Goal: Task Accomplishment & Management: Use online tool/utility

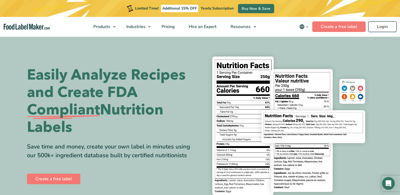
click at [384, 27] on link "Login" at bounding box center [382, 26] width 28 height 11
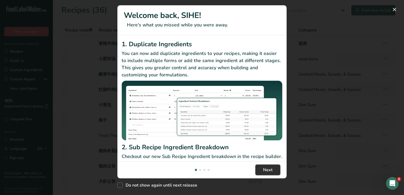
click at [269, 167] on span "Next" at bounding box center [268, 170] width 10 height 6
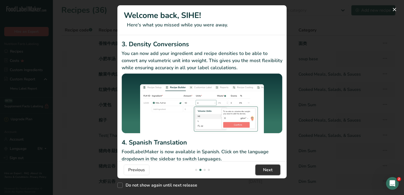
click at [269, 167] on span "Next" at bounding box center [268, 170] width 10 height 6
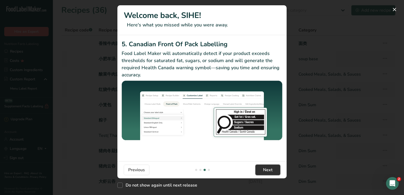
click at [269, 167] on span "Next" at bounding box center [268, 170] width 10 height 6
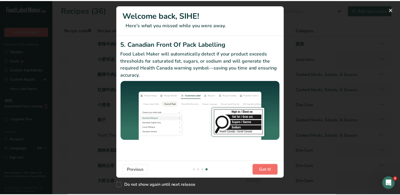
scroll to position [0, 507]
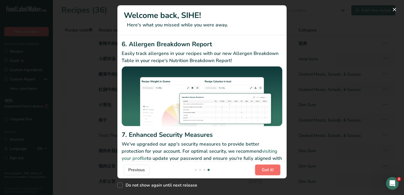
click at [269, 167] on span "Got it!" at bounding box center [267, 170] width 12 height 6
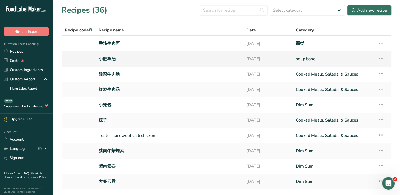
click at [128, 59] on link "小肥羊汤" at bounding box center [169, 58] width 141 height 11
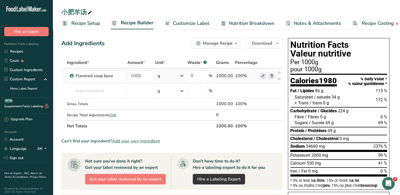
click at [270, 77] on icon at bounding box center [271, 76] width 4 height 6
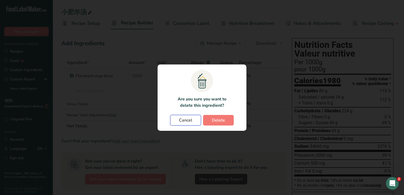
click at [188, 120] on span "Cancel" at bounding box center [185, 120] width 13 height 6
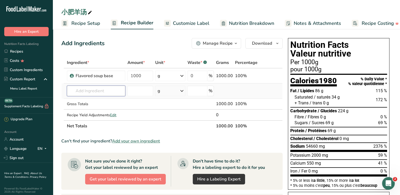
click at [97, 90] on input "text" at bounding box center [96, 91] width 58 height 11
click at [143, 139] on span "Add your own ingredient" at bounding box center [136, 141] width 48 height 6
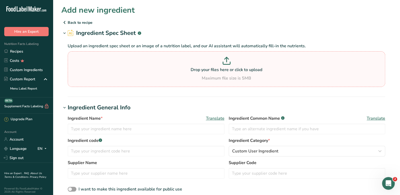
click at [223, 59] on icon at bounding box center [226, 61] width 8 height 8
click at [223, 59] on input "Drop your files here or click to upload Maximum file size is 5MB" at bounding box center [226, 69] width 317 height 36
click at [223, 64] on icon at bounding box center [226, 63] width 7 height 2
click at [223, 64] on input "Drop your files here or click to upload Maximum file size is 5MB" at bounding box center [226, 69] width 317 height 36
type input "C:\fakepath\da6cf9ba-5dcb-4c9f-b02b-3a71f9509fa2.png"
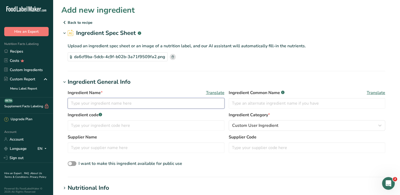
click at [129, 103] on input "text" at bounding box center [146, 103] width 157 height 11
type input "小肥羊汤底"
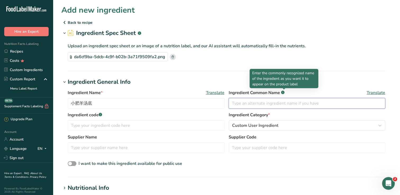
click at [267, 104] on input "text" at bounding box center [306, 103] width 157 height 11
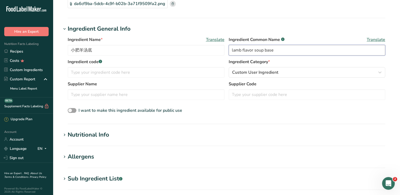
scroll to position [79, 0]
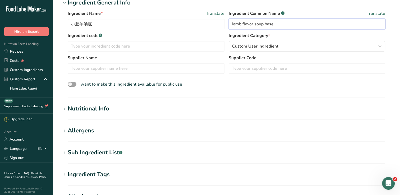
type input "lamb flavor soup base"
click at [79, 110] on div "Nutritional Info" at bounding box center [88, 108] width 41 height 9
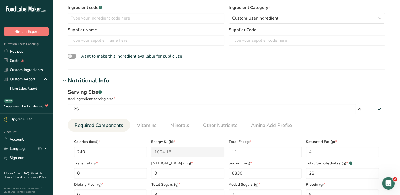
scroll to position [106, 0]
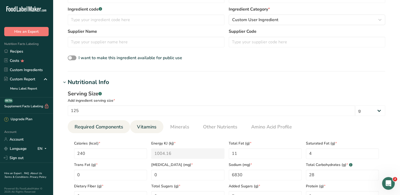
click at [146, 128] on span "Vitamins" at bounding box center [147, 126] width 20 height 7
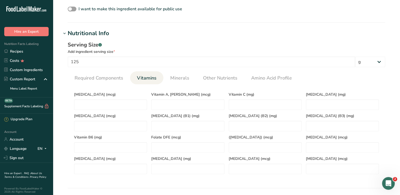
scroll to position [158, 0]
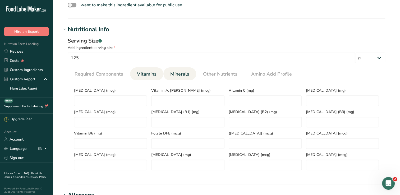
click at [185, 73] on span "Minerals" at bounding box center [179, 74] width 19 height 7
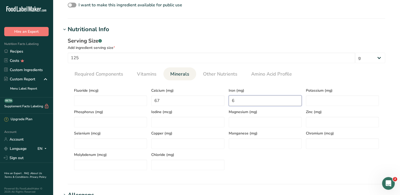
drag, startPoint x: 240, startPoint y: 100, endPoint x: 228, endPoint y: 99, distance: 11.9
click at [228, 99] on div "Iron (mg) 6" at bounding box center [264, 95] width 77 height 21
type input "0"
click at [252, 175] on div "Serving Size .a-a{fill:#347362;}.b-a{fill:#fff;} Add ingredient serving size * …" at bounding box center [226, 106] width 330 height 144
click at [330, 98] on input "number" at bounding box center [342, 100] width 73 height 11
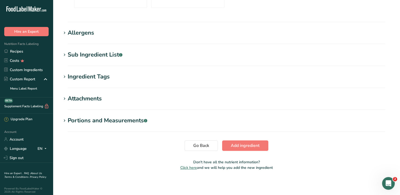
scroll to position [321, 0]
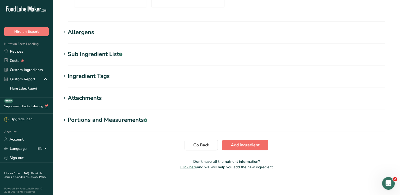
type input "252"
click at [238, 144] on span "Add ingredient" at bounding box center [245, 145] width 29 height 6
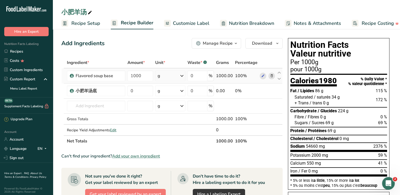
click at [273, 75] on icon at bounding box center [271, 76] width 4 height 6
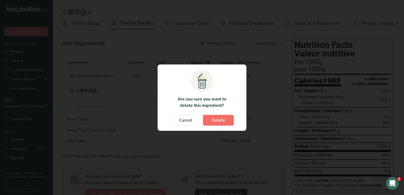
click at [214, 122] on span "Delete" at bounding box center [218, 120] width 13 height 6
type input "0"
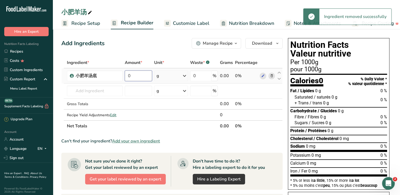
drag, startPoint x: 142, startPoint y: 76, endPoint x: 128, endPoint y: 76, distance: 13.7
click at [128, 76] on input "0" at bounding box center [138, 76] width 27 height 11
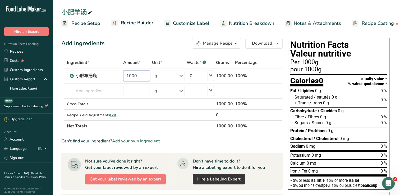
type input "1000"
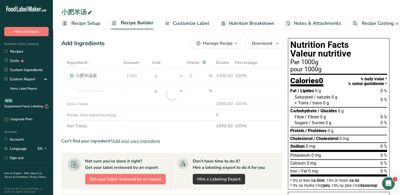
click at [270, 143] on div "Can't find your ingredient? Add your own ingredient" at bounding box center [171, 141] width 221 height 6
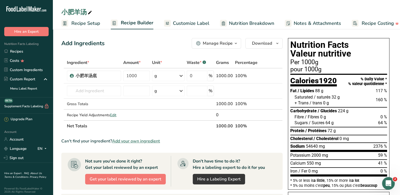
click at [196, 26] on span "Customize Label" at bounding box center [191, 23] width 36 height 7
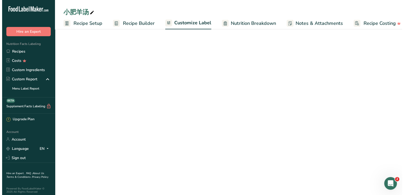
scroll to position [0, 7]
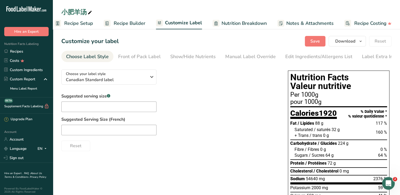
click at [83, 25] on span "Recipe Setup" at bounding box center [78, 23] width 29 height 7
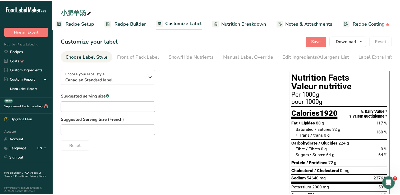
scroll to position [0, 2]
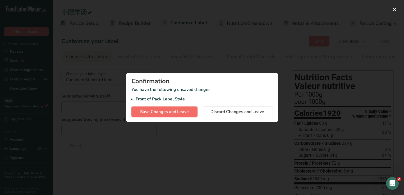
click at [187, 107] on button "Save Changes and Leave" at bounding box center [164, 111] width 66 height 11
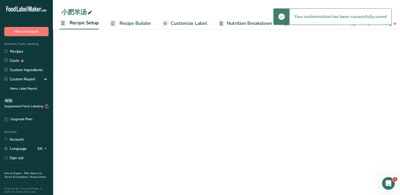
select select "1"
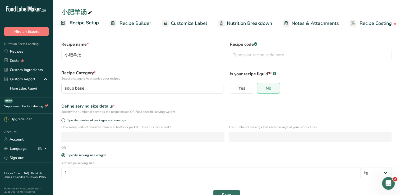
scroll to position [14, 0]
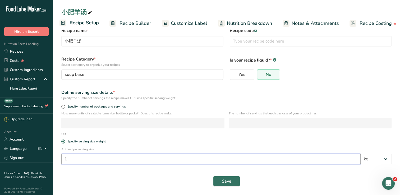
click at [269, 162] on input "1" at bounding box center [210, 159] width 299 height 11
type input "125"
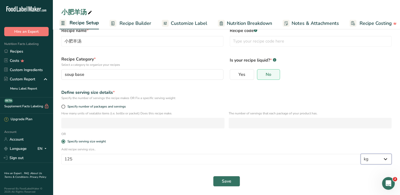
click at [386, 158] on select "Grams kg mg mcg lb oz l mL fl oz tbsp tsp cup qt gallon" at bounding box center [375, 159] width 31 height 11
select select "0"
click at [360, 154] on select "Grams kg mg mcg lb oz l mL fl oz tbsp tsp cup qt gallon" at bounding box center [375, 159] width 31 height 11
click at [377, 158] on select "Grams kg mg mcg lb oz l mL fl oz tbsp tsp cup qt gallon" at bounding box center [375, 159] width 31 height 11
click at [286, 185] on div "Save" at bounding box center [226, 181] width 330 height 11
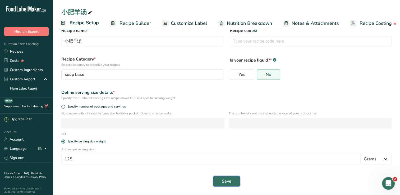
click at [231, 183] on button "Save" at bounding box center [226, 181] width 27 height 11
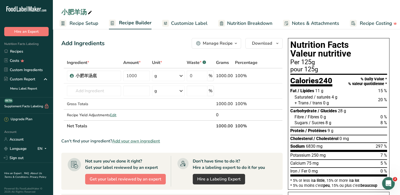
click at [200, 21] on span "Customize Label" at bounding box center [189, 23] width 36 height 7
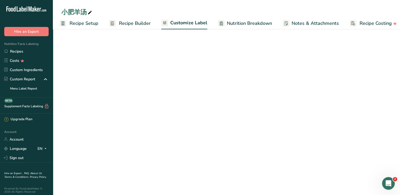
scroll to position [0, 7]
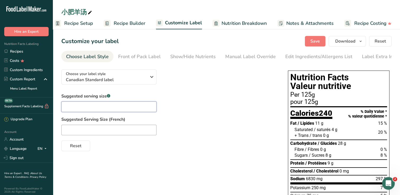
click at [103, 110] on input "text" at bounding box center [108, 106] width 95 height 11
click at [264, 56] on div "Manual Label Override" at bounding box center [250, 56] width 50 height 7
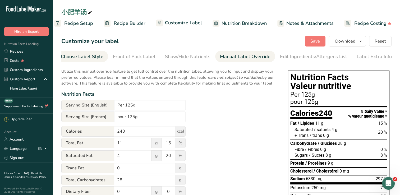
click at [94, 57] on div "Choose Label Style" at bounding box center [82, 56] width 43 height 7
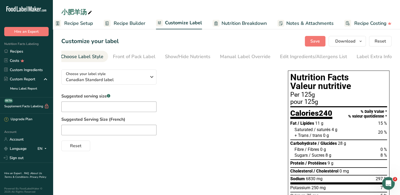
scroll to position [0, 0]
click at [143, 55] on div "Front of Pack Label" at bounding box center [139, 56] width 43 height 7
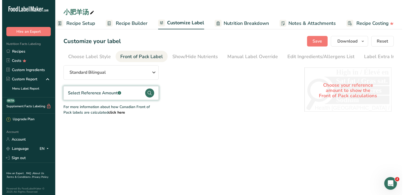
scroll to position [0, 5]
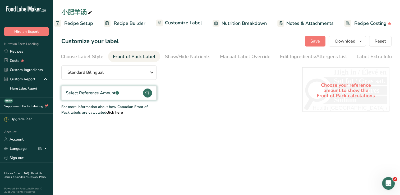
click at [149, 94] on circle at bounding box center [147, 92] width 9 height 9
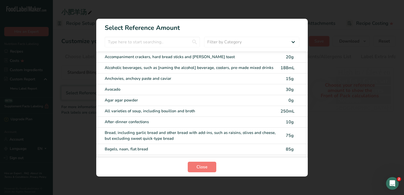
scroll to position [0, 3]
click at [229, 41] on select "Filter by Category All Bakery products and substitutes Beverages Cereals, other…" at bounding box center [251, 42] width 95 height 11
click at [204, 37] on select "Filter by Category All Bakery products and substitutes Beverages Cereals, other…" at bounding box center [251, 42] width 95 height 11
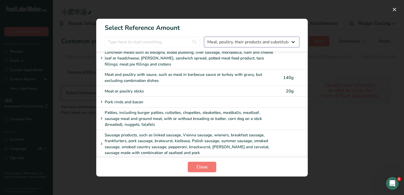
scroll to position [87, 0]
click at [200, 168] on span "Close" at bounding box center [201, 167] width 11 height 6
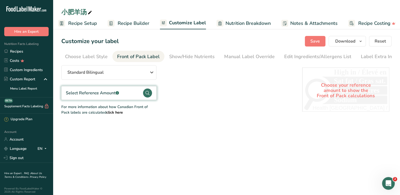
click at [148, 94] on circle at bounding box center [147, 92] width 9 height 9
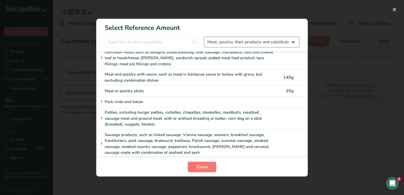
click at [293, 41] on select "All Bakery products and substitutes Beverages Cereals, other grain products and…" at bounding box center [251, 42] width 95 height 11
select select "18"
click at [204, 37] on select "All Bakery products and substitutes Beverages Cereals, other grain products and…" at bounding box center [251, 42] width 95 height 11
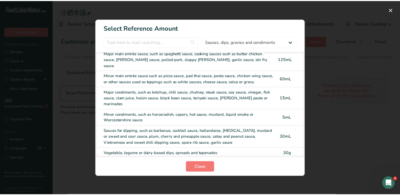
scroll to position [0, 0]
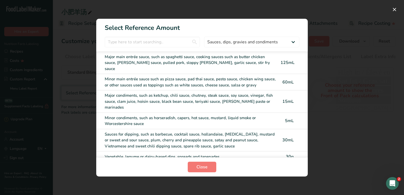
click at [212, 62] on div "Major main entrée sauce, such as spaghetti sauce, cooking sauces such as butter…" at bounding box center [191, 63] width 172 height 18
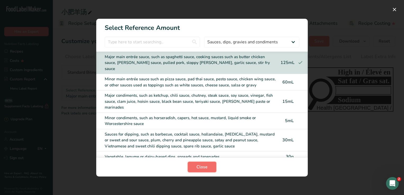
click at [203, 168] on span "Close" at bounding box center [201, 167] width 11 height 6
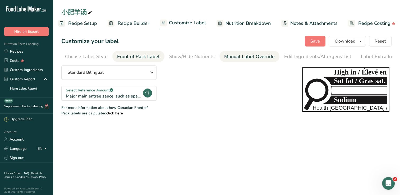
click at [247, 57] on div "Manual Label Override" at bounding box center [249, 56] width 50 height 7
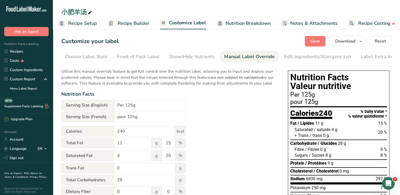
scroll to position [0, 5]
click at [293, 59] on div "Edit Ingredients/Allergens List" at bounding box center [313, 56] width 67 height 7
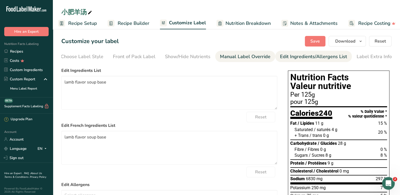
click at [252, 61] on link "Manual Label Override" at bounding box center [245, 57] width 50 height 12
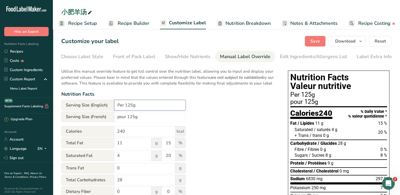
click at [124, 107] on input "Per 125g" at bounding box center [149, 105] width 71 height 11
click at [138, 106] on input "Per 1/2 cup(125g)" at bounding box center [149, 105] width 71 height 11
type input "Per 1/2 cup (125g)"
drag, startPoint x: 120, startPoint y: 118, endPoint x: 124, endPoint y: 118, distance: 3.7
click at [124, 118] on input "pour 125g" at bounding box center [149, 116] width 71 height 11
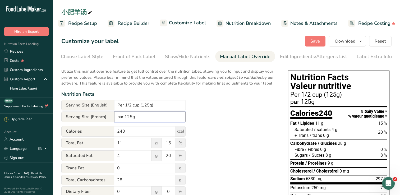
click at [124, 118] on input "par 125g" at bounding box center [149, 116] width 71 height 11
click at [156, 117] on input "par 1/2 tasse (125g" at bounding box center [149, 116] width 71 height 11
type input "par 1/2 tasse (125g)"
click at [232, 130] on div "Utilize this manual override feature to get full control over the nutrition lab…" at bounding box center [169, 182] width 216 height 234
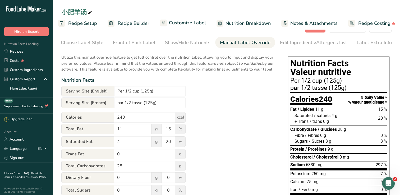
scroll to position [0, 0]
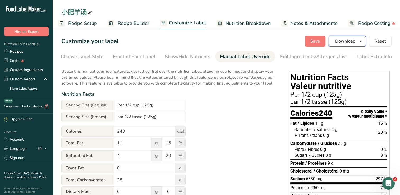
click at [360, 40] on icon "button" at bounding box center [360, 41] width 4 height 7
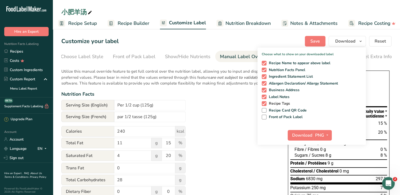
click at [278, 105] on span "Recipe Tags" at bounding box center [278, 103] width 24 height 5
click at [265, 105] on input "Recipe Tags" at bounding box center [262, 103] width 3 height 3
checkbox input "false"
click at [280, 98] on span "Label Notes" at bounding box center [277, 97] width 23 height 5
click at [265, 98] on input "Label Notes" at bounding box center [262, 96] width 3 height 3
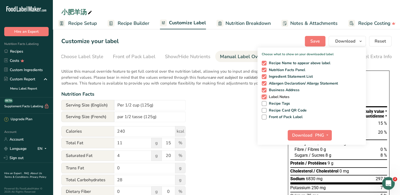
checkbox input "false"
click at [282, 89] on span "Business Address" at bounding box center [282, 90] width 33 height 5
click at [265, 89] on input "Business Address" at bounding box center [262, 89] width 3 height 3
checkbox input "false"
click at [274, 116] on span "Front of Pack Label" at bounding box center [284, 117] width 36 height 5
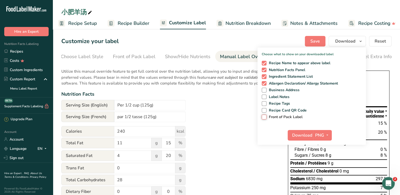
click at [265, 116] on input "Front of Pack Label" at bounding box center [262, 116] width 3 height 3
checkbox input "true"
drag, startPoint x: 278, startPoint y: 83, endPoint x: 279, endPoint y: 80, distance: 3.3
click at [278, 83] on span "Allergen Declaration/ Allergy Statement" at bounding box center [302, 83] width 72 height 5
click at [265, 83] on input "Allergen Declaration/ Allergy Statement" at bounding box center [262, 83] width 3 height 3
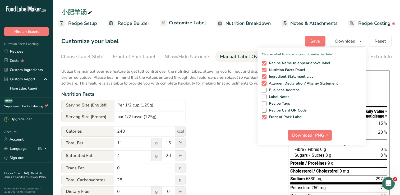
checkbox input "false"
click at [280, 77] on span "Ingredient Statement List" at bounding box center [289, 76] width 46 height 5
click at [265, 77] on input "Ingredient Statement List" at bounding box center [262, 76] width 3 height 3
checkbox input "false"
click at [325, 136] on icon "button" at bounding box center [327, 135] width 4 height 7
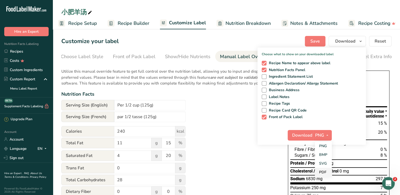
click at [320, 171] on link "PDF" at bounding box center [323, 172] width 17 height 9
click at [304, 135] on span "Download" at bounding box center [302, 135] width 20 height 6
